Goal: Find specific page/section: Find specific page/section

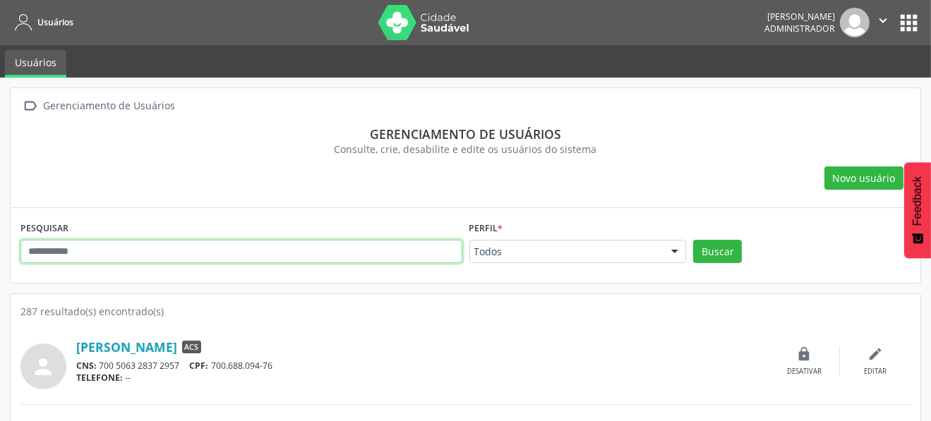
click at [53, 250] on input "text" at bounding box center [241, 252] width 442 height 24
type input "*******"
click at [693, 240] on button "Buscar" at bounding box center [717, 252] width 49 height 24
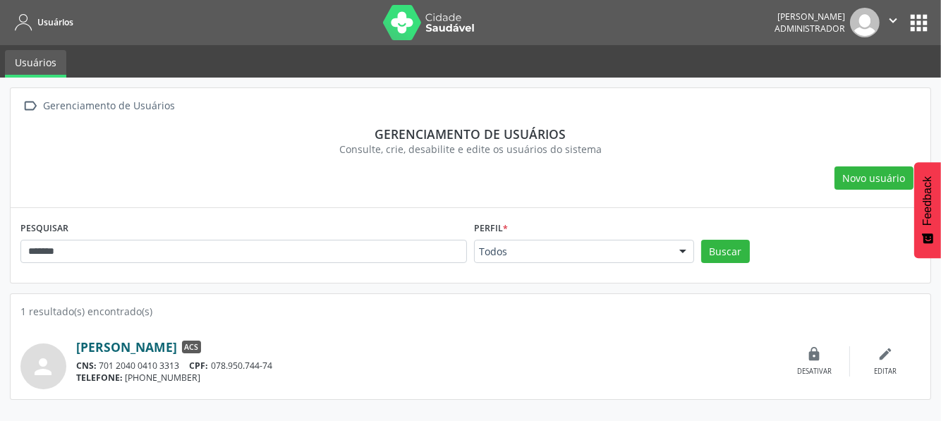
click at [165, 341] on link "[PERSON_NAME]" at bounding box center [126, 347] width 101 height 16
